Goal: Check status: Check status

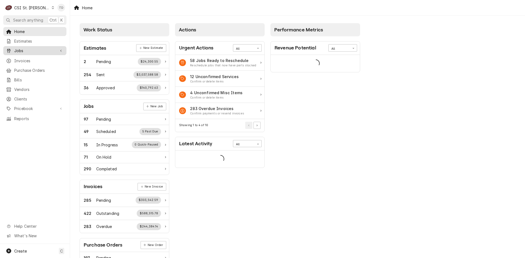
click at [37, 49] on span "Jobs" at bounding box center [34, 51] width 41 height 6
click at [50, 57] on span "Jobs" at bounding box center [38, 60] width 49 height 6
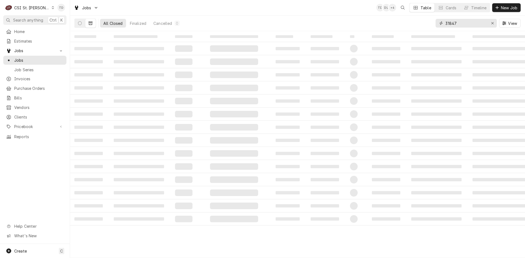
click at [456, 22] on input "31847" at bounding box center [465, 23] width 41 height 9
click at [456, 21] on input "31847" at bounding box center [465, 23] width 41 height 9
click at [82, 25] on button "Dynamic Content Wrapper" at bounding box center [80, 23] width 10 height 9
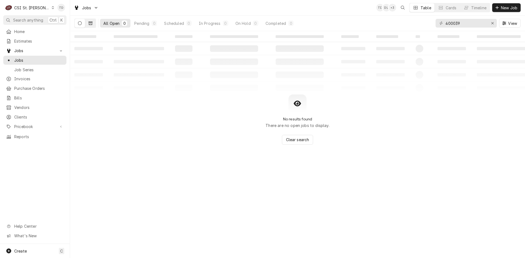
click at [92, 24] on icon "Dynamic Content Wrapper" at bounding box center [91, 23] width 4 height 3
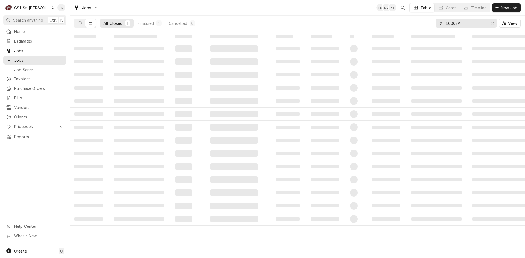
click at [455, 23] on input "400039" at bounding box center [465, 23] width 41 height 9
drag, startPoint x: 469, startPoint y: 23, endPoint x: 453, endPoint y: 22, distance: 15.3
click at [453, 22] on input "400039" at bounding box center [465, 23] width 41 height 9
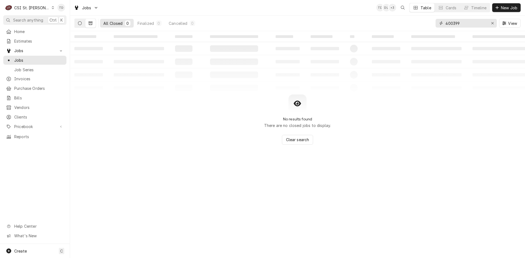
type input "400399"
click at [83, 24] on button "Dynamic Content Wrapper" at bounding box center [80, 23] width 10 height 9
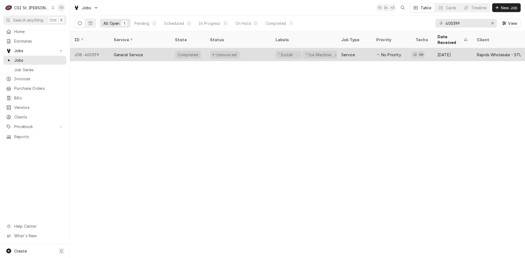
click at [135, 52] on div "General Service" at bounding box center [128, 55] width 29 height 6
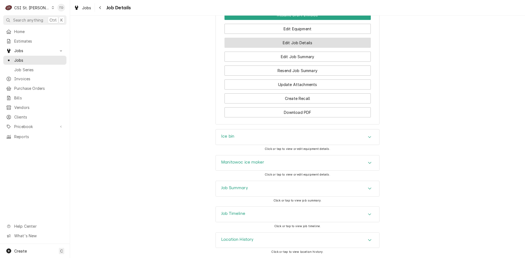
scroll to position [529, 0]
click at [259, 214] on div "Job Timeline" at bounding box center [298, 214] width 164 height 15
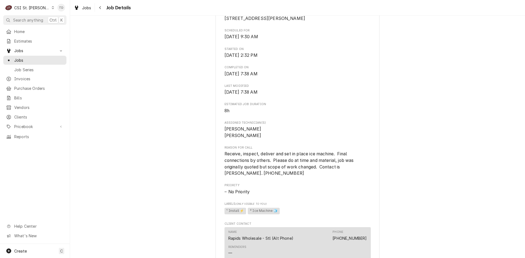
scroll to position [0, 0]
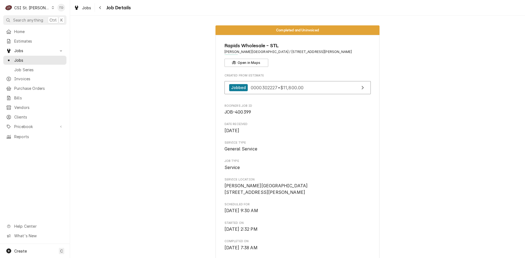
drag, startPoint x: 494, startPoint y: 22, endPoint x: 398, endPoint y: 38, distance: 97.2
